Goal: Transaction & Acquisition: Purchase product/service

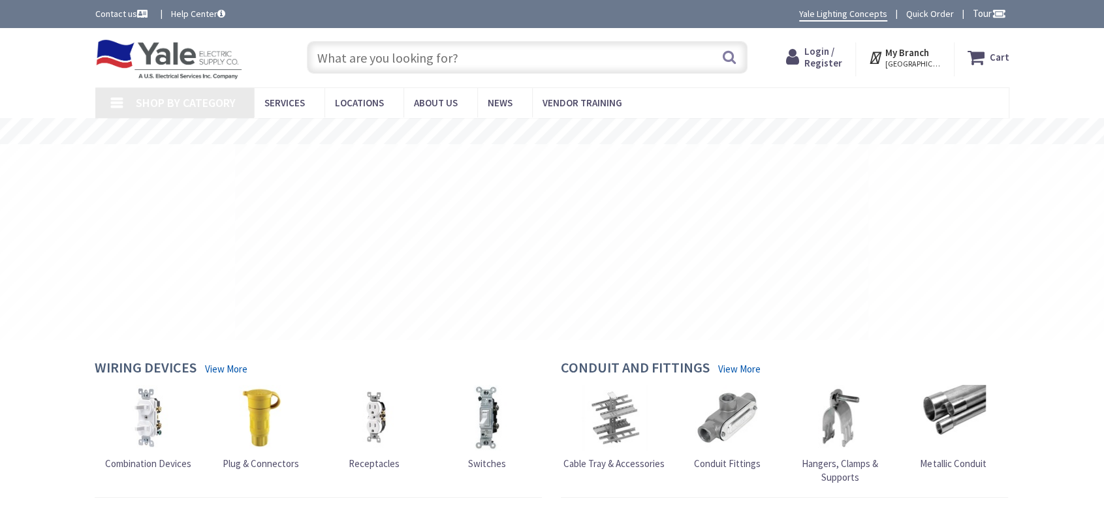
type input "[GEOGRAPHIC_DATA], [GEOGRAPHIC_DATA]"
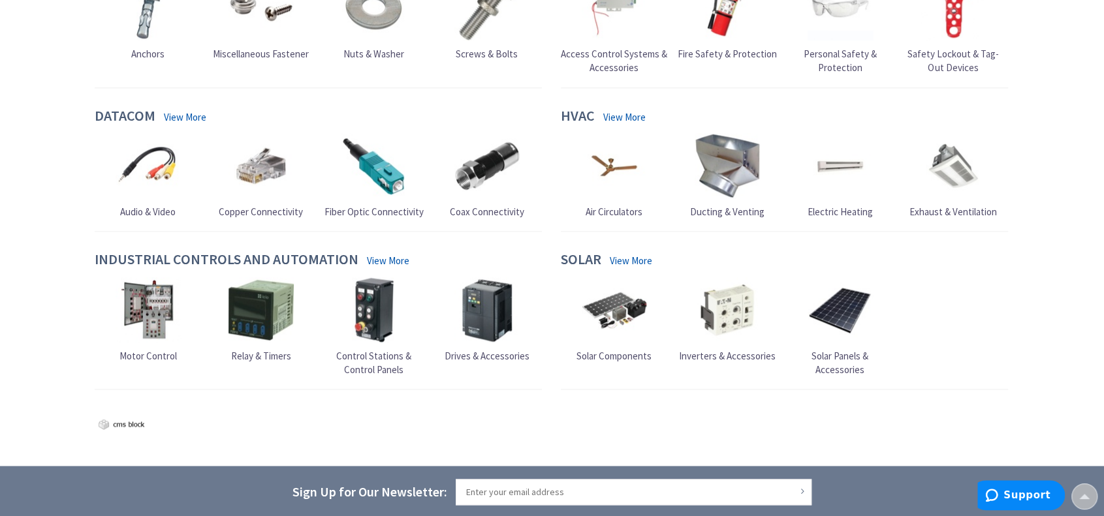
scroll to position [1044, 0]
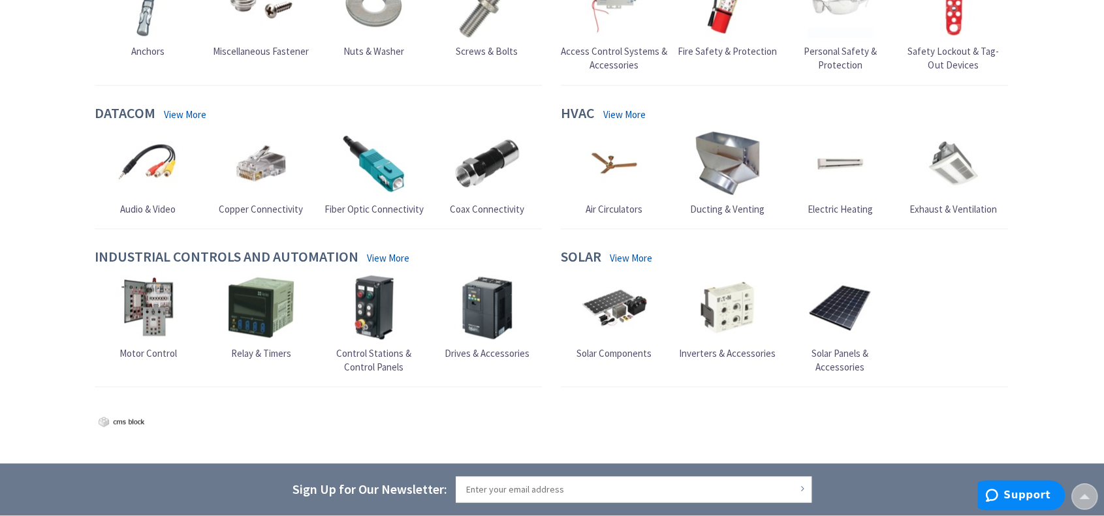
click at [375, 297] on img at bounding box center [373, 307] width 65 height 65
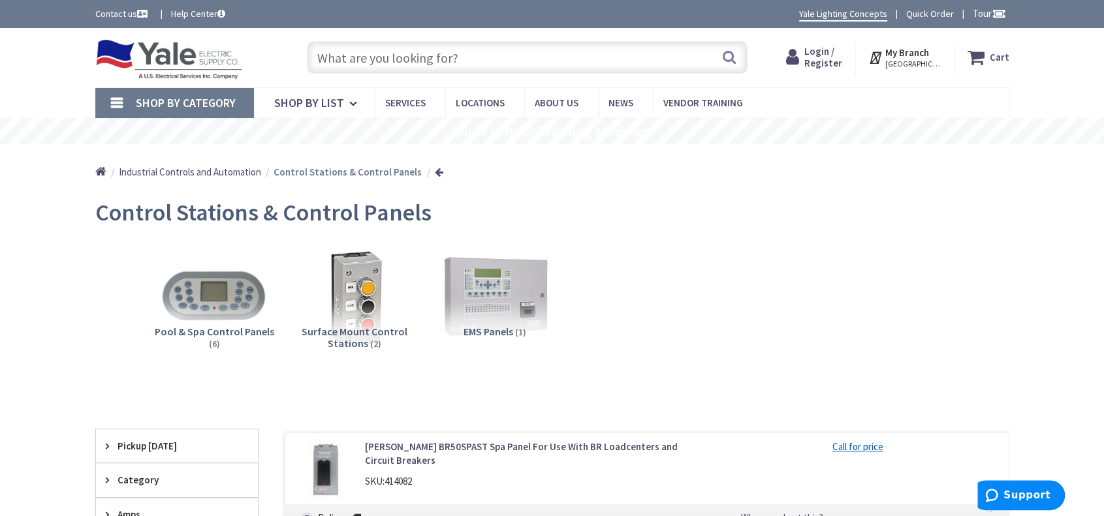
click at [347, 57] on input "text" at bounding box center [527, 57] width 441 height 33
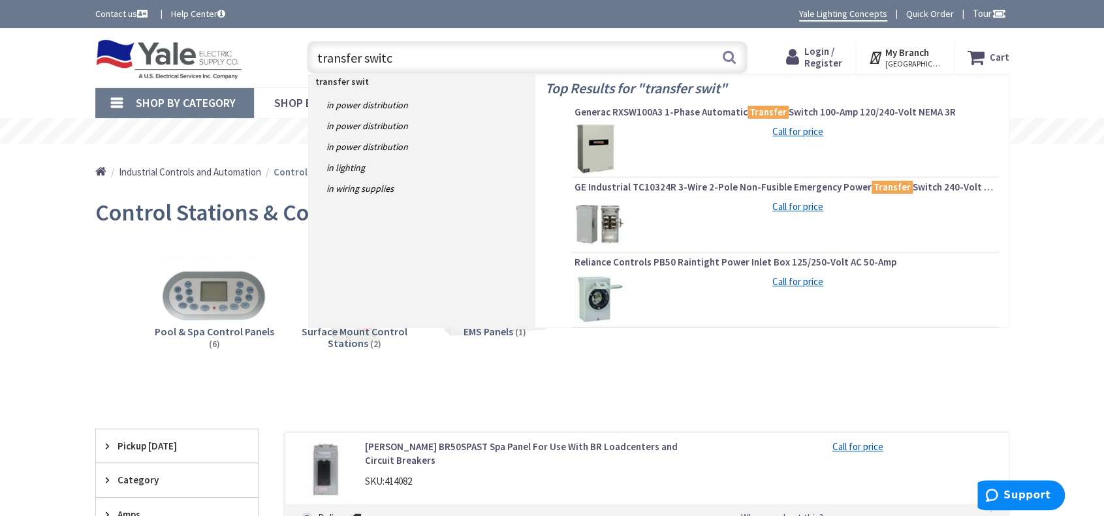
type input "transfer switch"
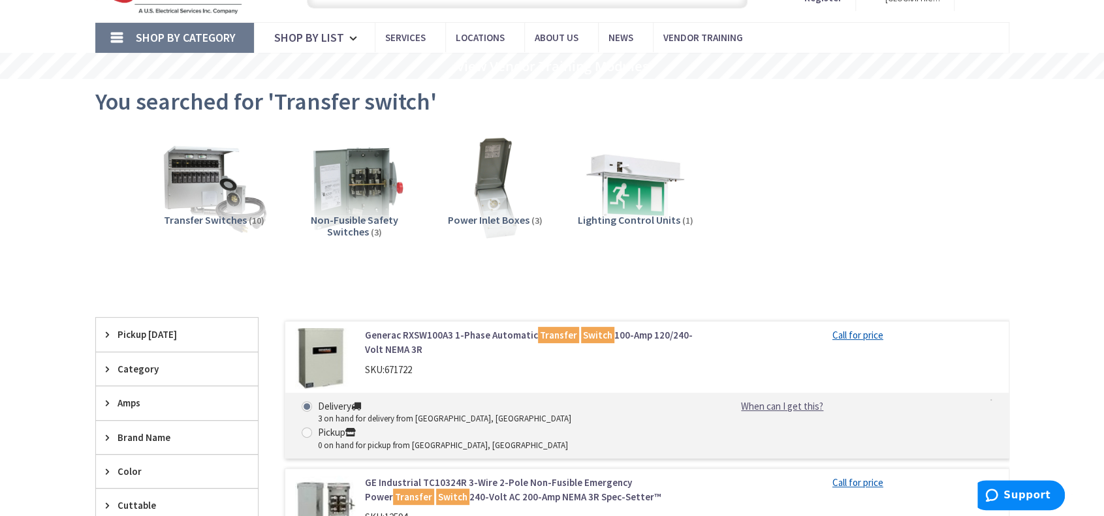
scroll to position [131, 0]
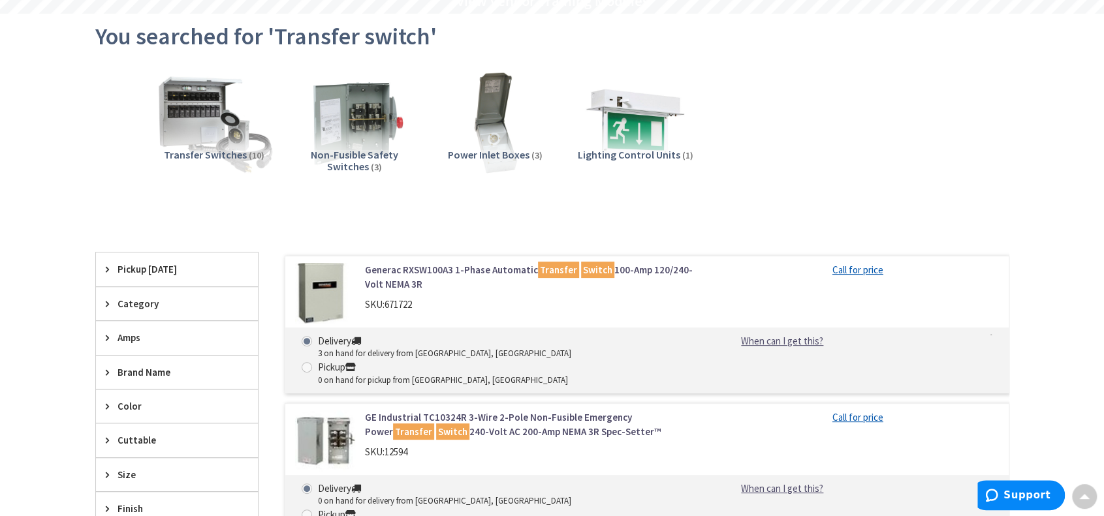
click at [201, 130] on img at bounding box center [214, 122] width 118 height 118
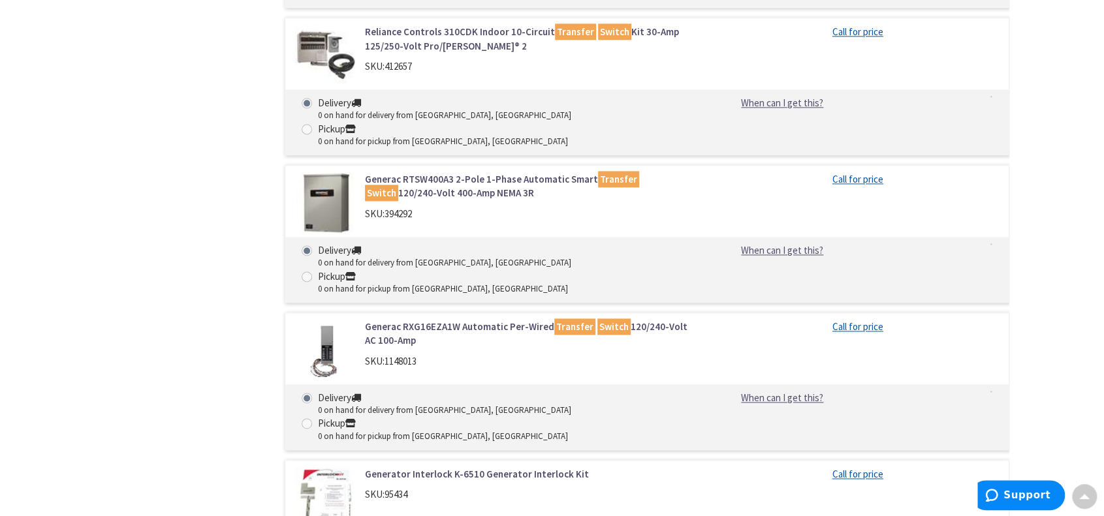
scroll to position [1142, 0]
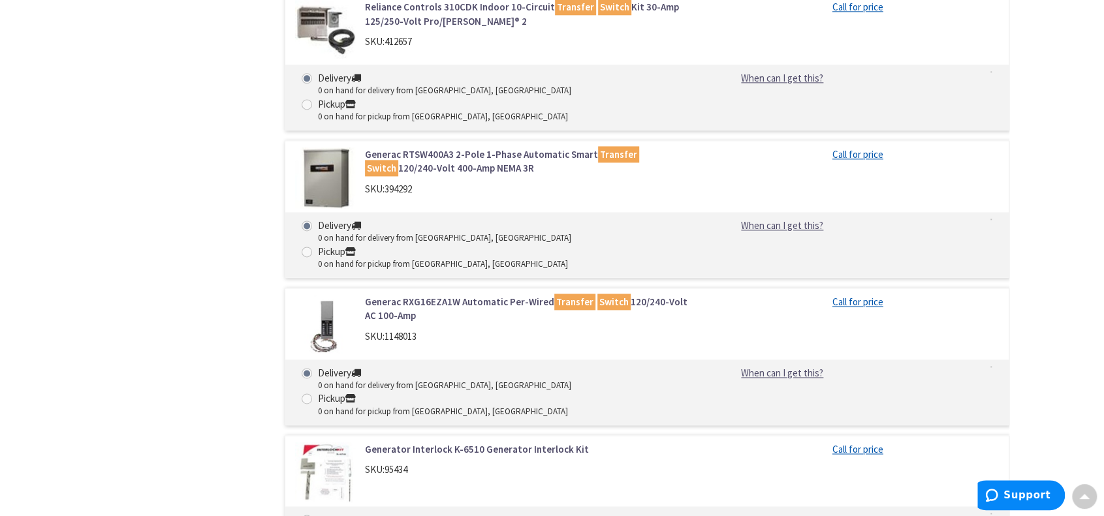
click at [342, 443] on img at bounding box center [325, 473] width 61 height 61
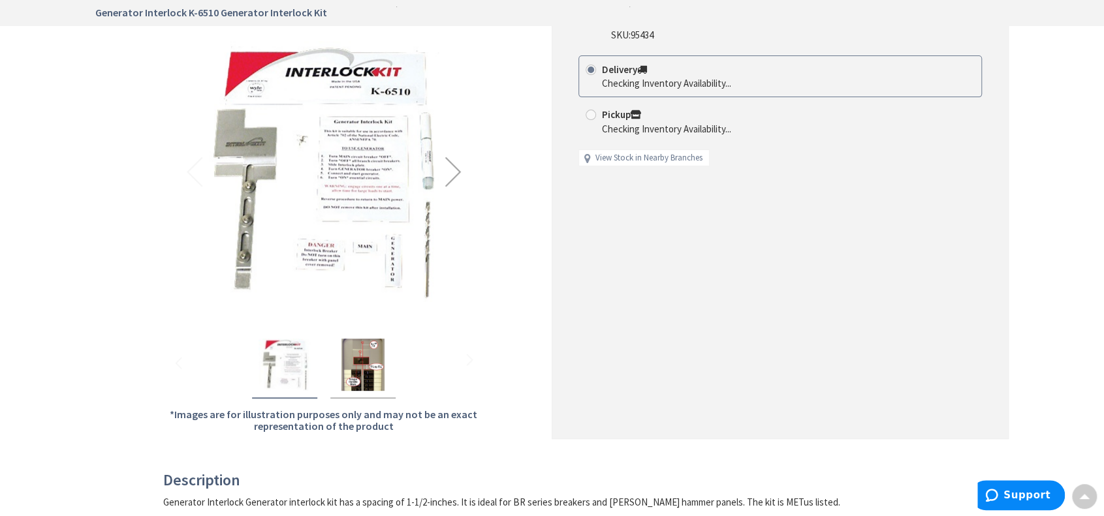
scroll to position [261, 0]
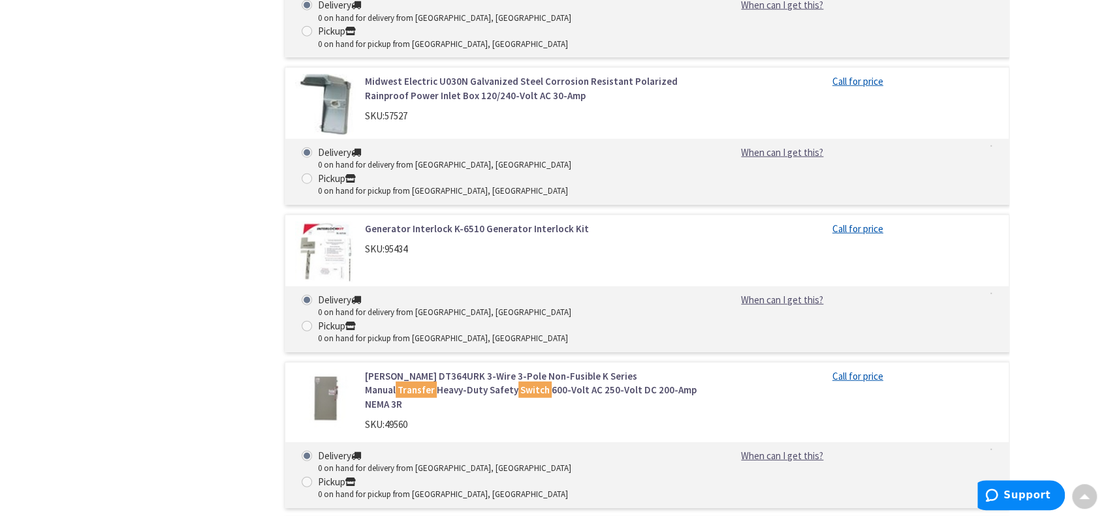
scroll to position [2182, 0]
